Goal: Navigation & Orientation: Find specific page/section

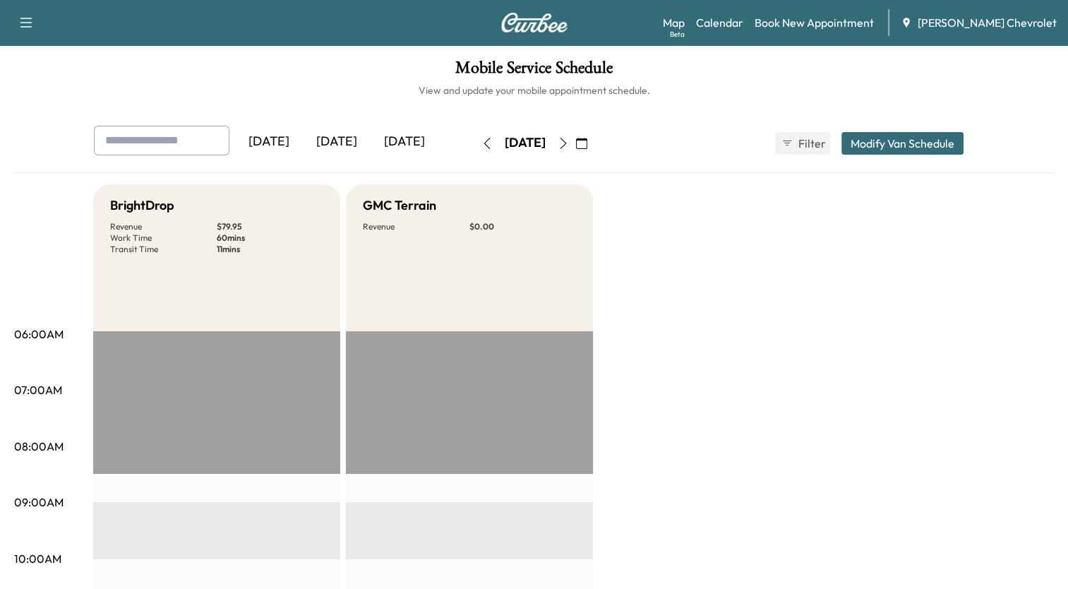
click at [587, 142] on icon "button" at bounding box center [581, 143] width 11 height 11
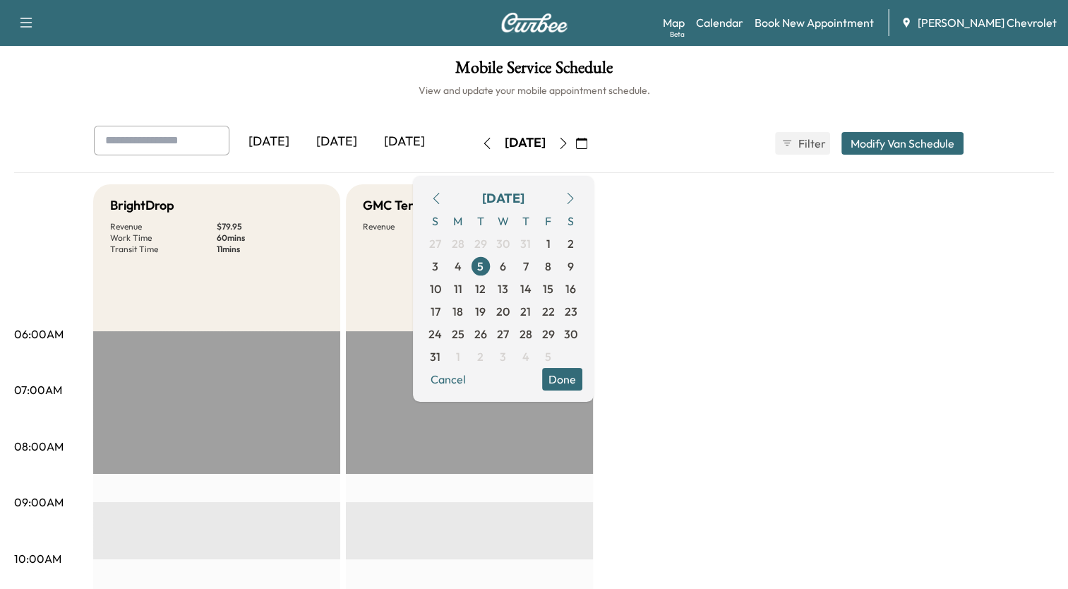
click at [576, 201] on icon "button" at bounding box center [570, 198] width 11 height 11
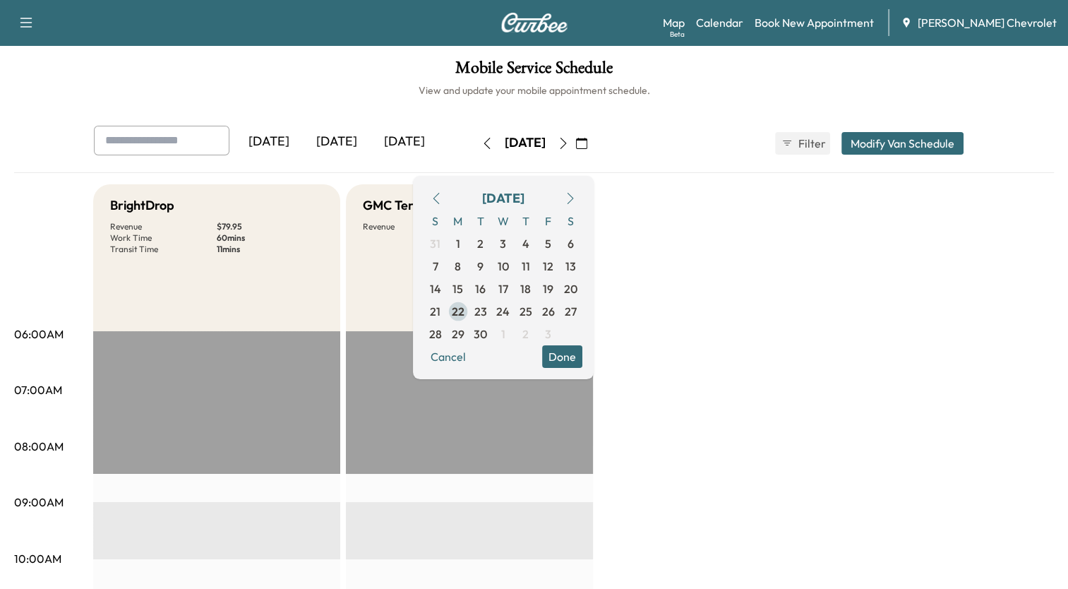
click at [465, 309] on span "22" at bounding box center [458, 311] width 13 height 17
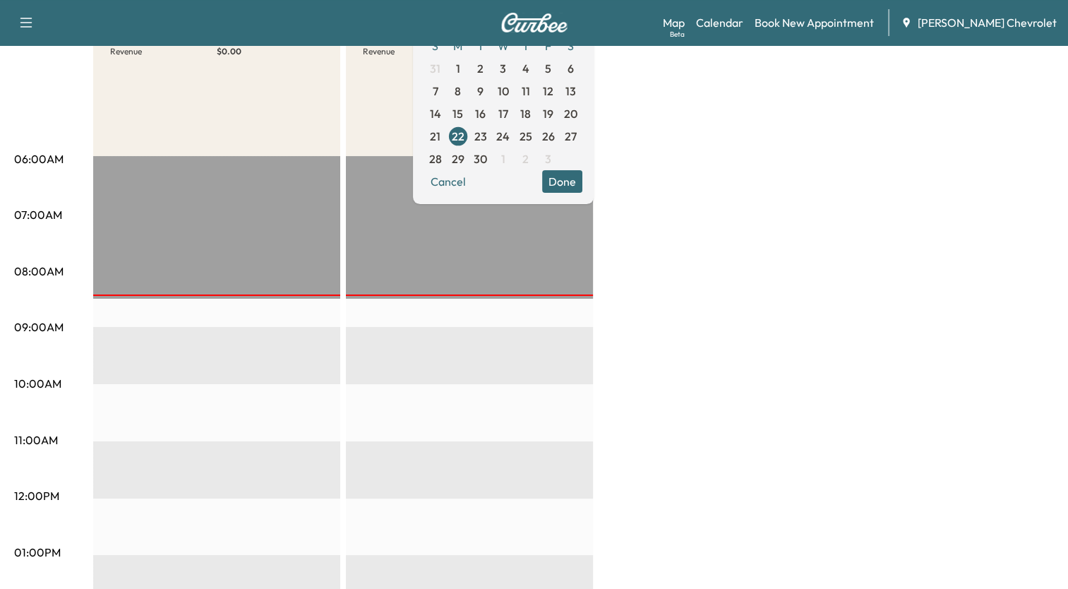
scroll to position [173, 0]
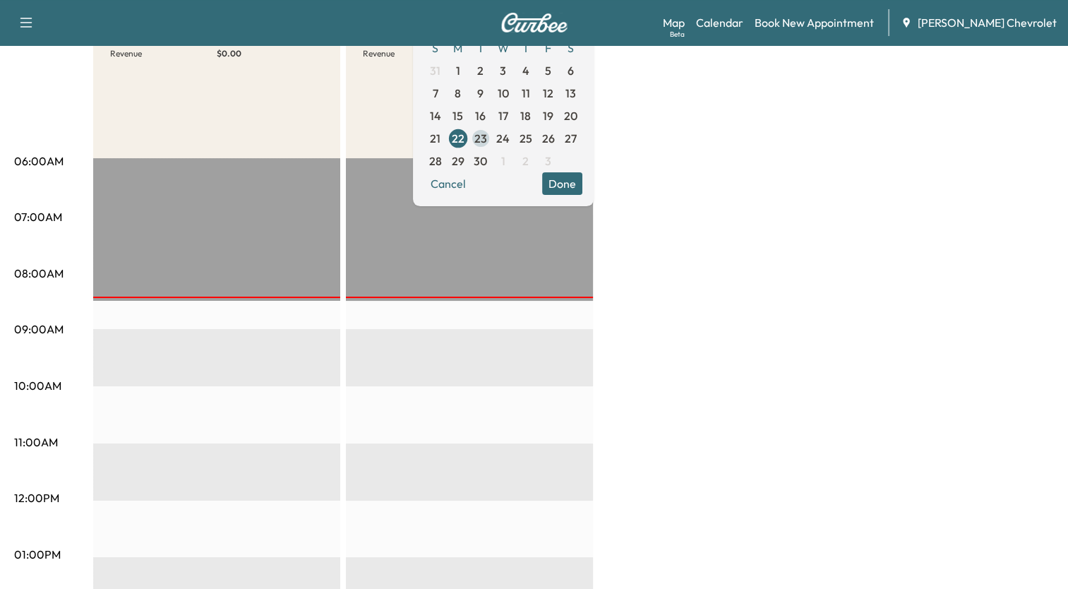
click at [487, 130] on span "23" at bounding box center [480, 138] width 13 height 17
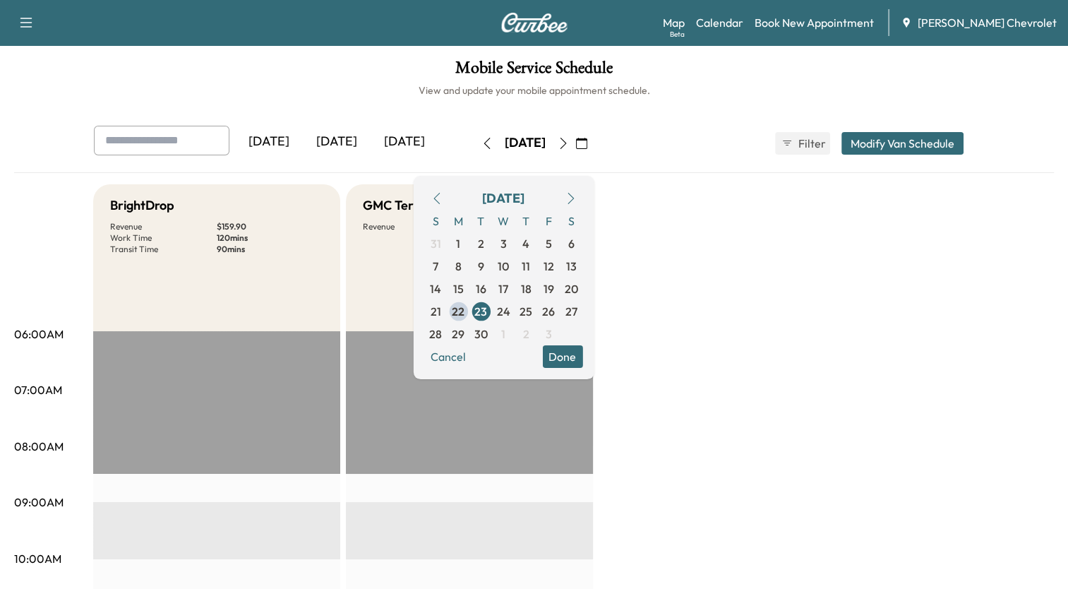
click at [569, 145] on icon "button" at bounding box center [563, 143] width 11 height 11
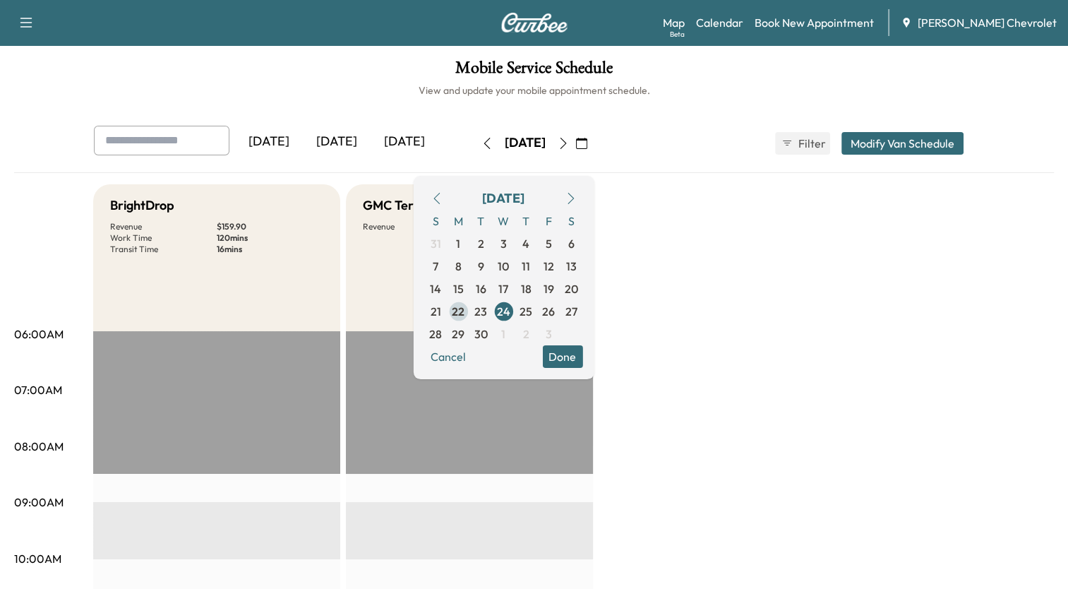
click at [465, 306] on span "22" at bounding box center [458, 311] width 13 height 17
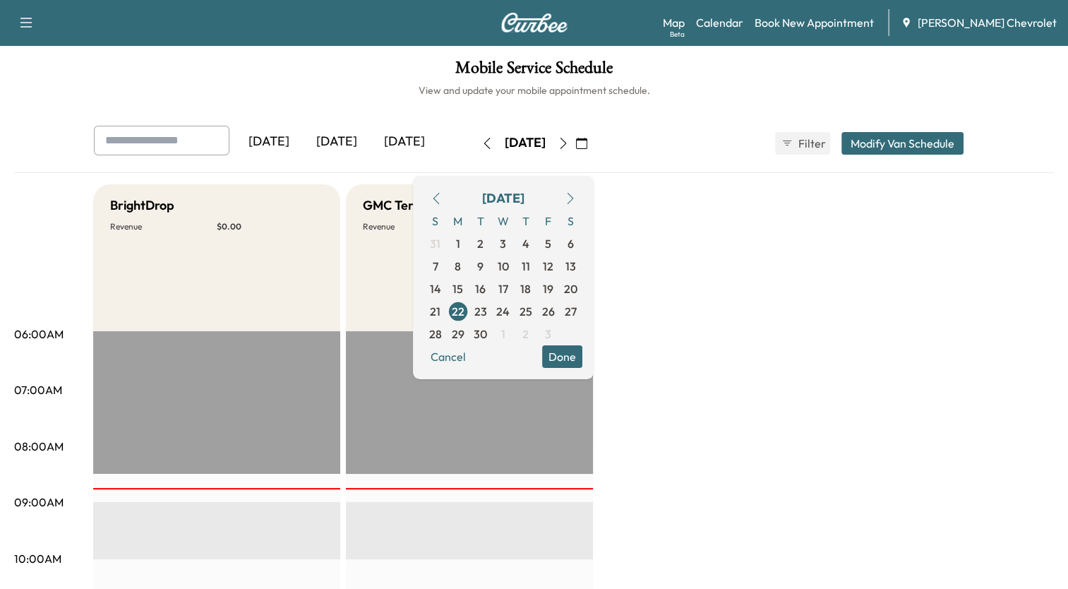
click at [698, 135] on div "[DATE] [DATE] [DATE] [DATE] September 2025 S M T W T F S 31 1 2 3 4 5 6 7 8 9 1…" at bounding box center [535, 143] width 904 height 35
click at [583, 355] on button "Done" at bounding box center [562, 356] width 40 height 23
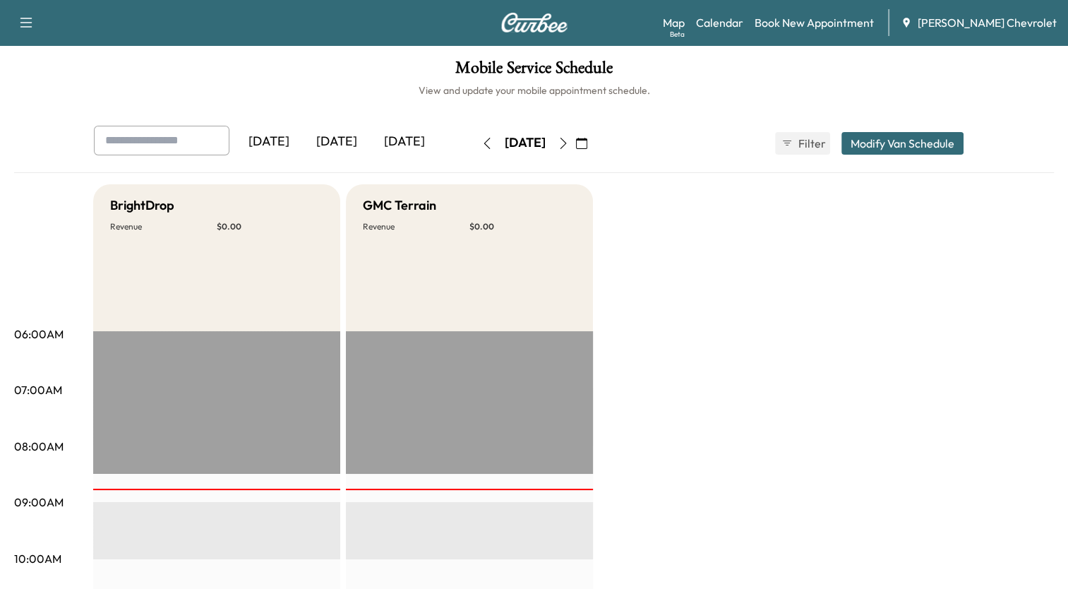
click at [569, 143] on icon "button" at bounding box center [563, 143] width 11 height 11
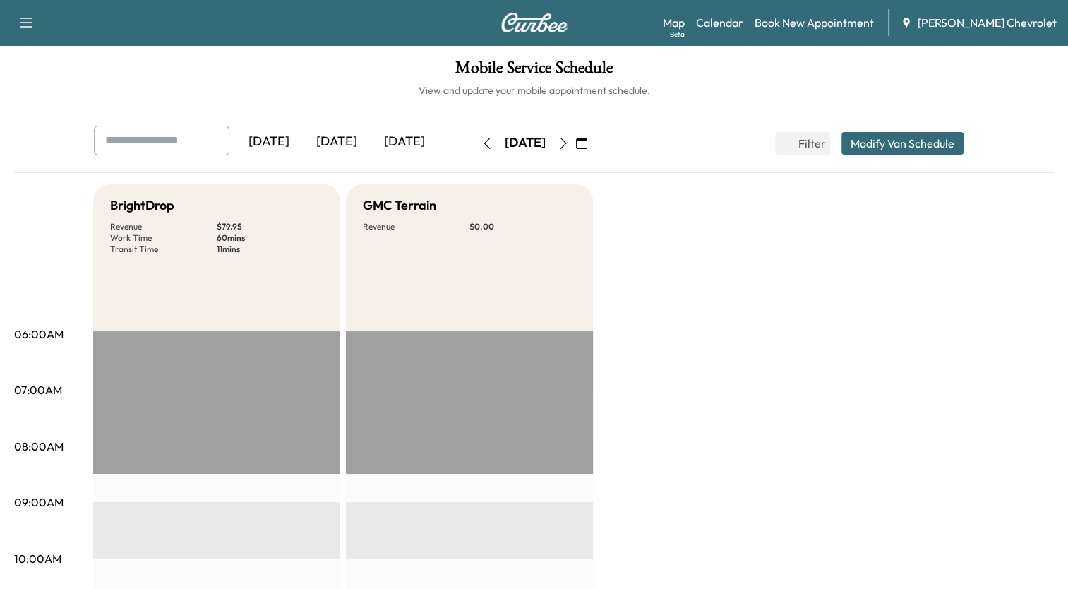
click at [587, 143] on icon "button" at bounding box center [581, 143] width 11 height 11
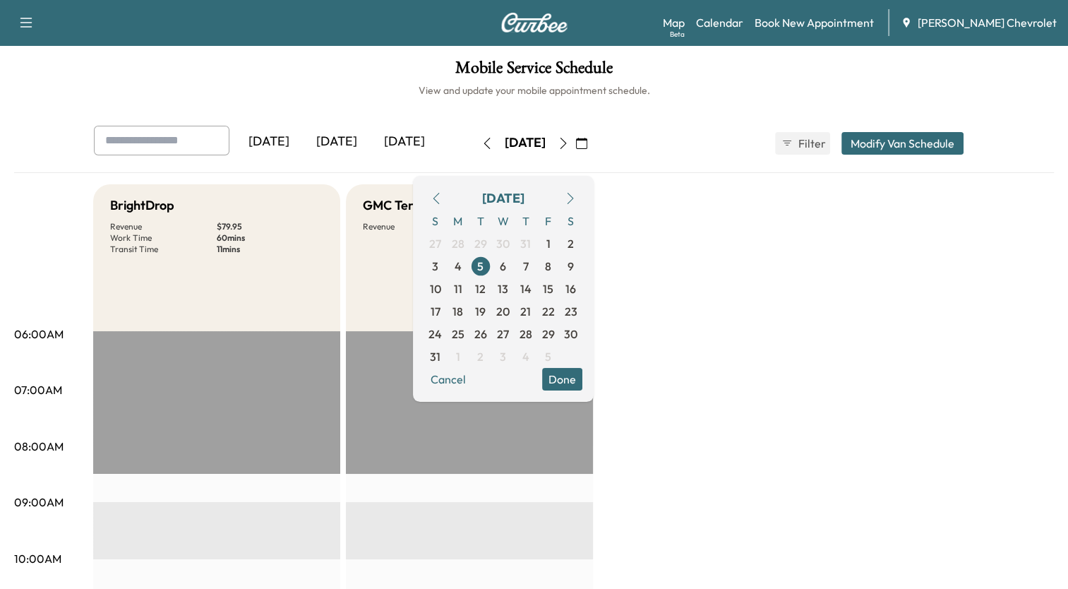
click at [576, 195] on icon "button" at bounding box center [570, 198] width 11 height 11
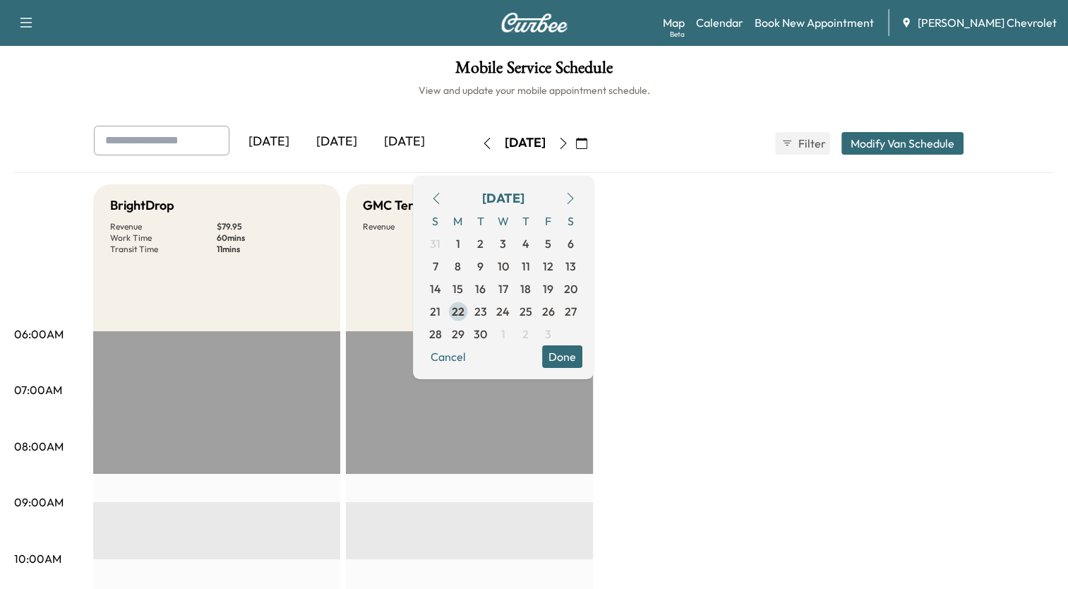
click at [465, 311] on span "22" at bounding box center [458, 311] width 13 height 17
click at [569, 141] on icon "button" at bounding box center [563, 143] width 11 height 11
click at [583, 361] on button "Done" at bounding box center [562, 356] width 40 height 23
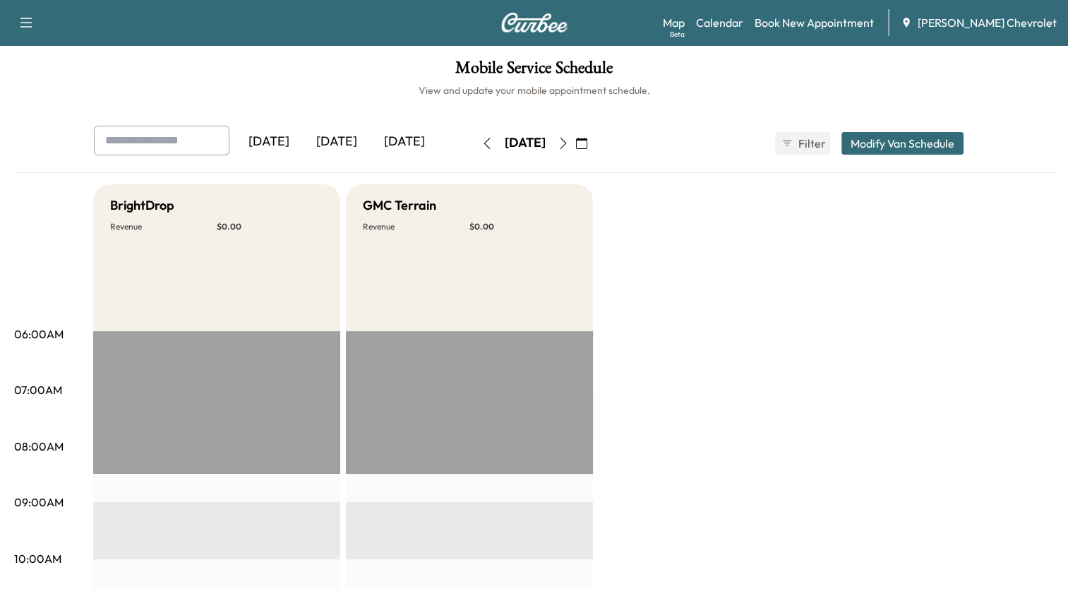
click at [569, 143] on icon "button" at bounding box center [563, 143] width 11 height 11
click at [482, 141] on icon "button" at bounding box center [487, 143] width 11 height 11
click at [475, 141] on button "button" at bounding box center [487, 143] width 24 height 23
click at [569, 143] on icon "button" at bounding box center [563, 143] width 11 height 11
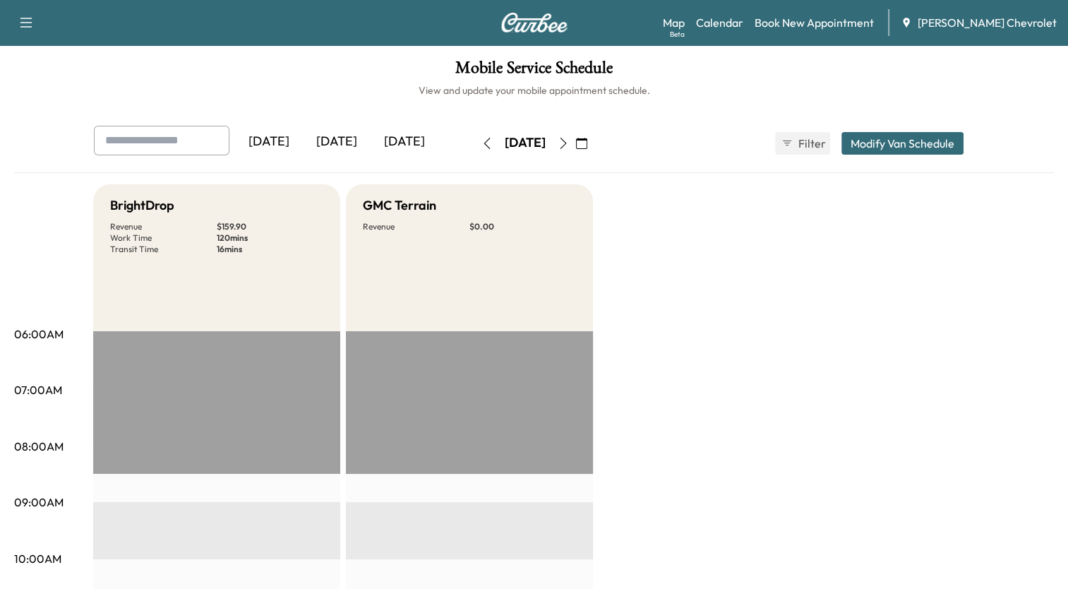
click at [482, 146] on icon "button" at bounding box center [487, 143] width 11 height 11
click at [743, 23] on link "Calendar" at bounding box center [719, 22] width 47 height 17
click at [25, 25] on icon "button" at bounding box center [26, 22] width 17 height 17
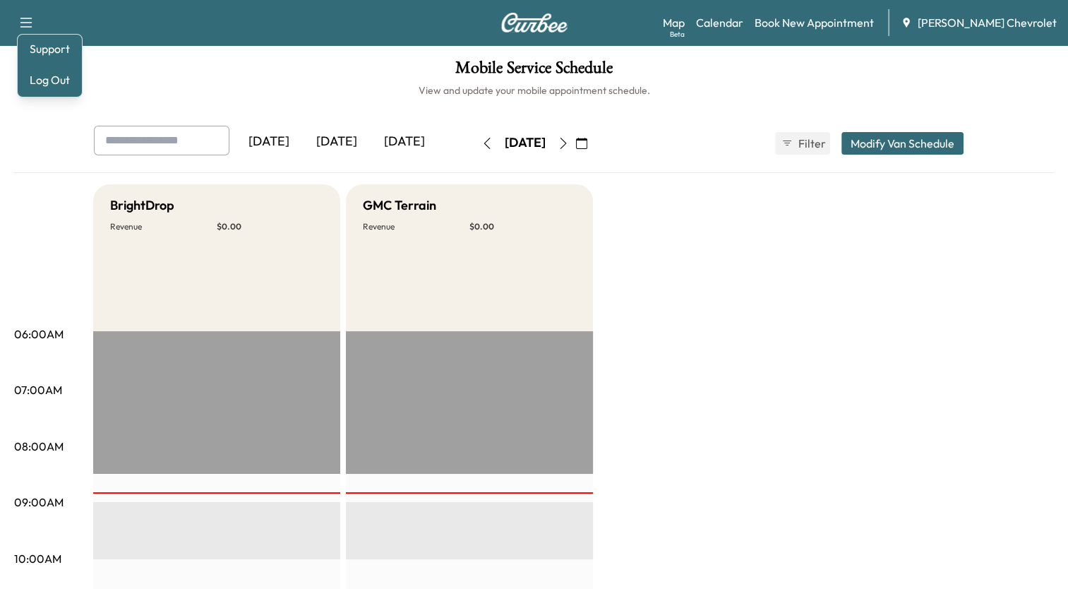
click at [234, 68] on h1 "Mobile Service Schedule" at bounding box center [534, 71] width 1040 height 24
click at [569, 143] on icon "button" at bounding box center [563, 143] width 11 height 11
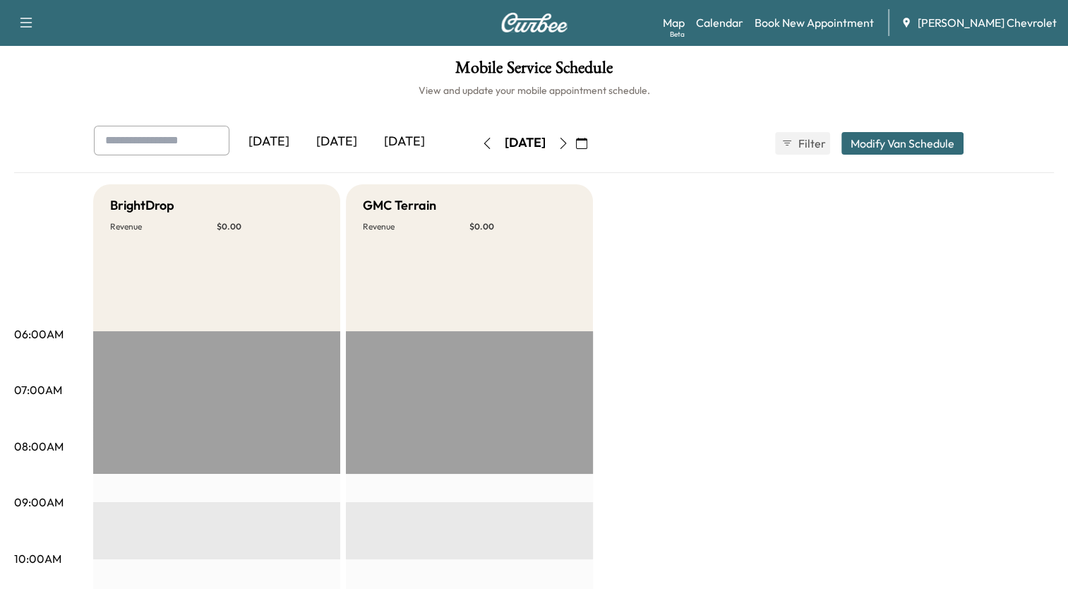
click at [569, 143] on icon "button" at bounding box center [563, 143] width 11 height 11
click at [569, 138] on icon "button" at bounding box center [563, 143] width 11 height 11
click at [569, 147] on icon "button" at bounding box center [563, 143] width 11 height 11
